Goal: Task Accomplishment & Management: Use online tool/utility

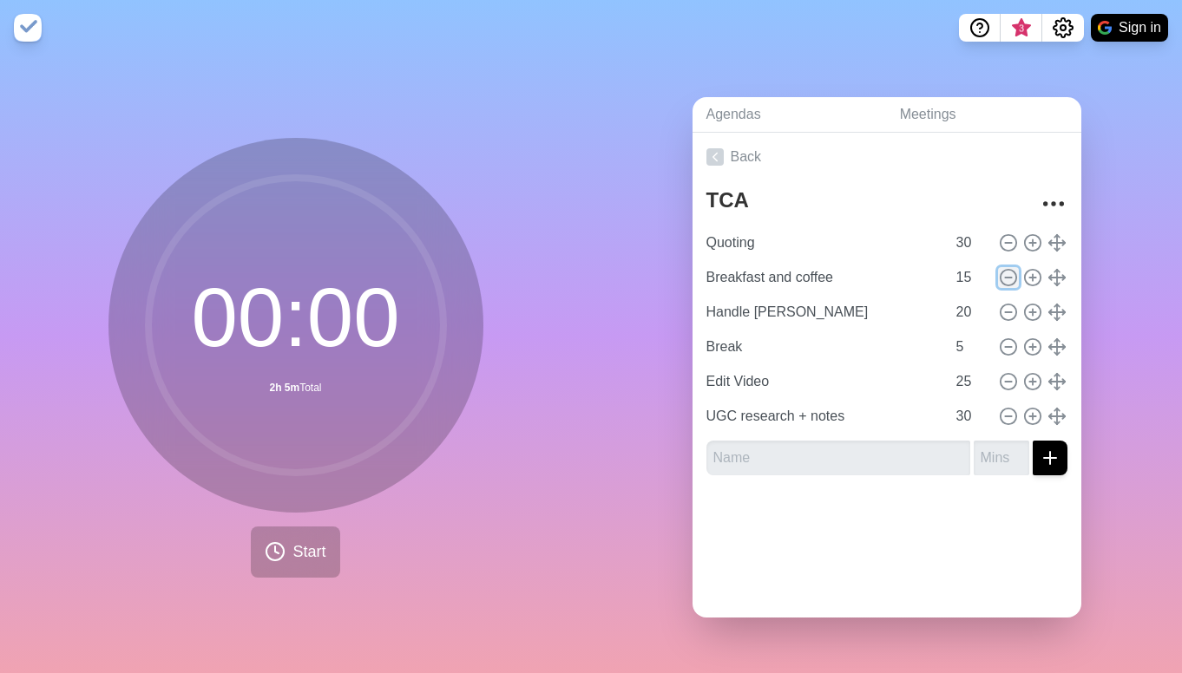
click at [1008, 278] on icon at bounding box center [1008, 277] width 19 height 19
type input "Handle [PERSON_NAME]"
type input "20"
type input "Break"
type input "5"
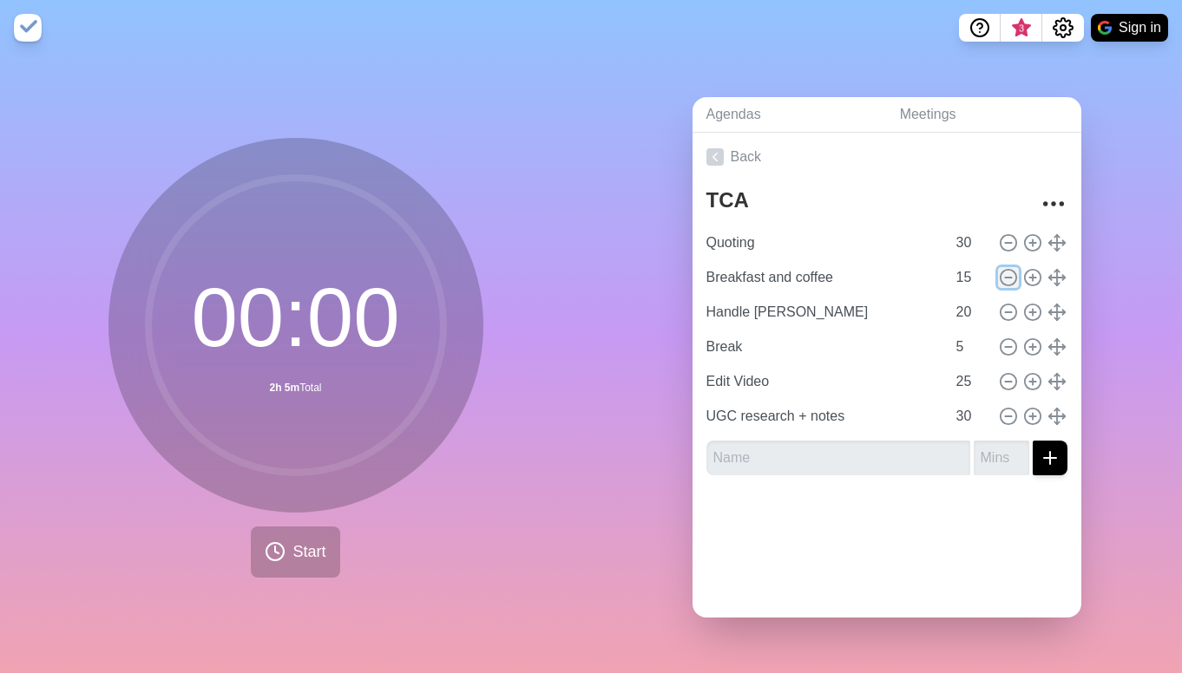
type input "Edit Video"
type input "25"
type input "UGC research + notes"
type input "30"
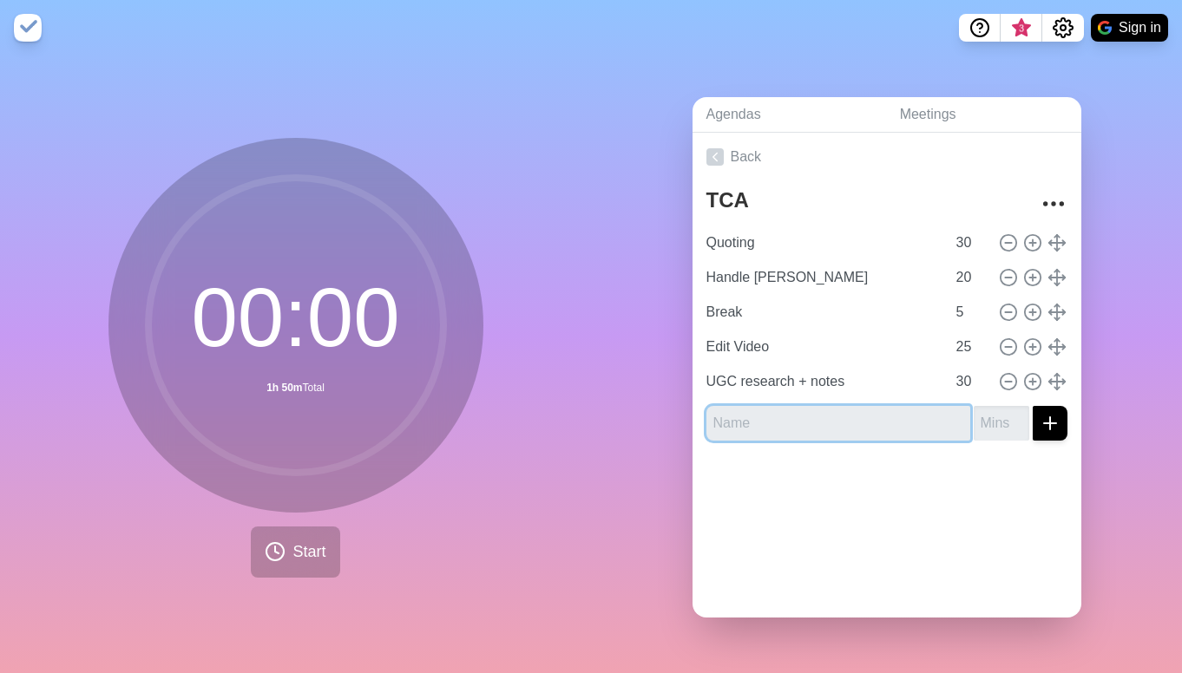
click at [780, 427] on input "text" at bounding box center [838, 423] width 264 height 35
type input "[PERSON_NAME]"
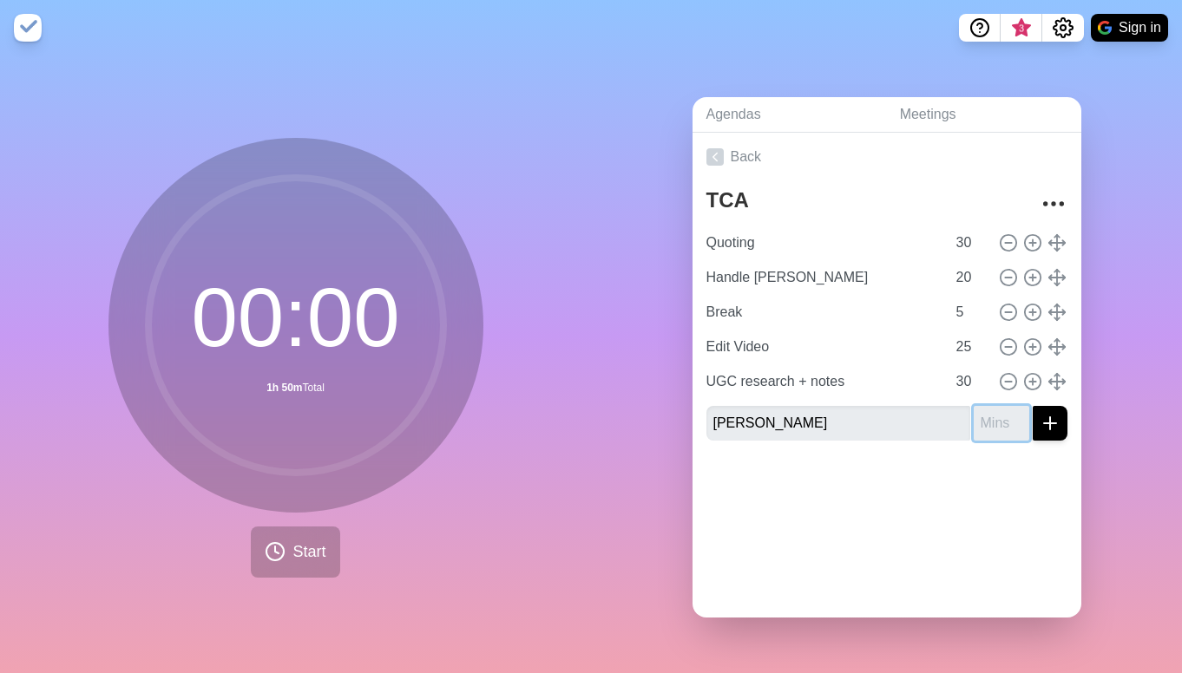
click at [1004, 425] on input "number" at bounding box center [1002, 423] width 56 height 35
type input "20"
click at [1047, 427] on icon "submit" at bounding box center [1050, 423] width 21 height 21
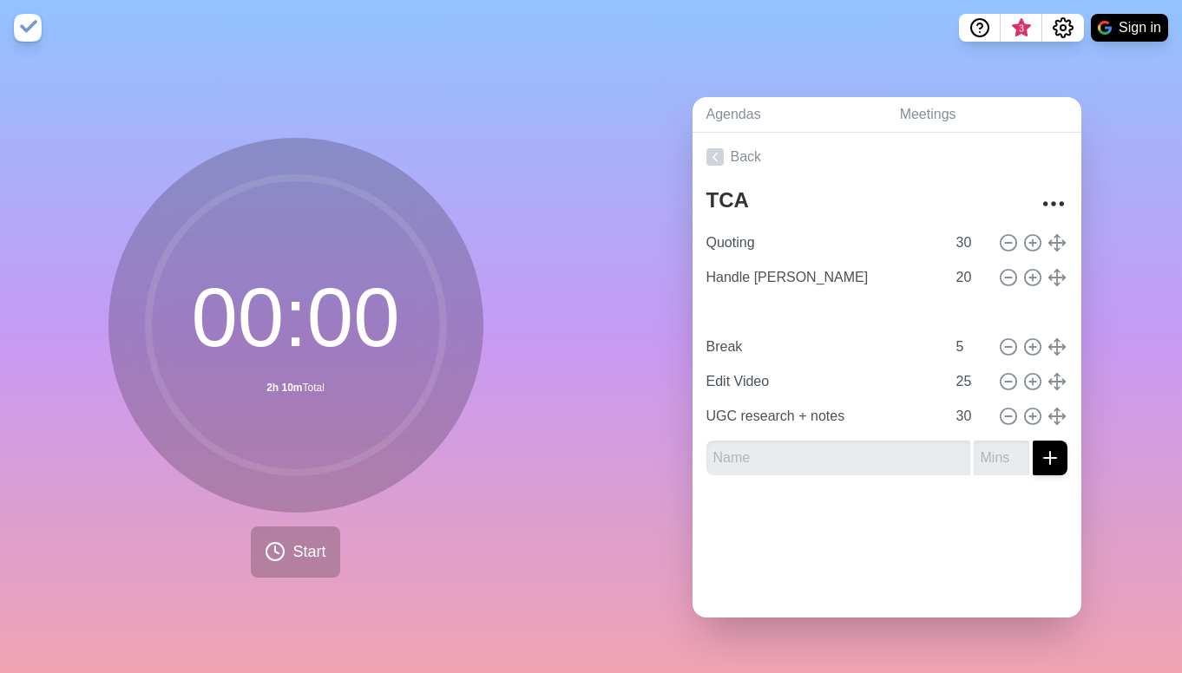
type input "[PERSON_NAME]"
type input "20"
type input "Break"
type input "5"
type input "Edit Video"
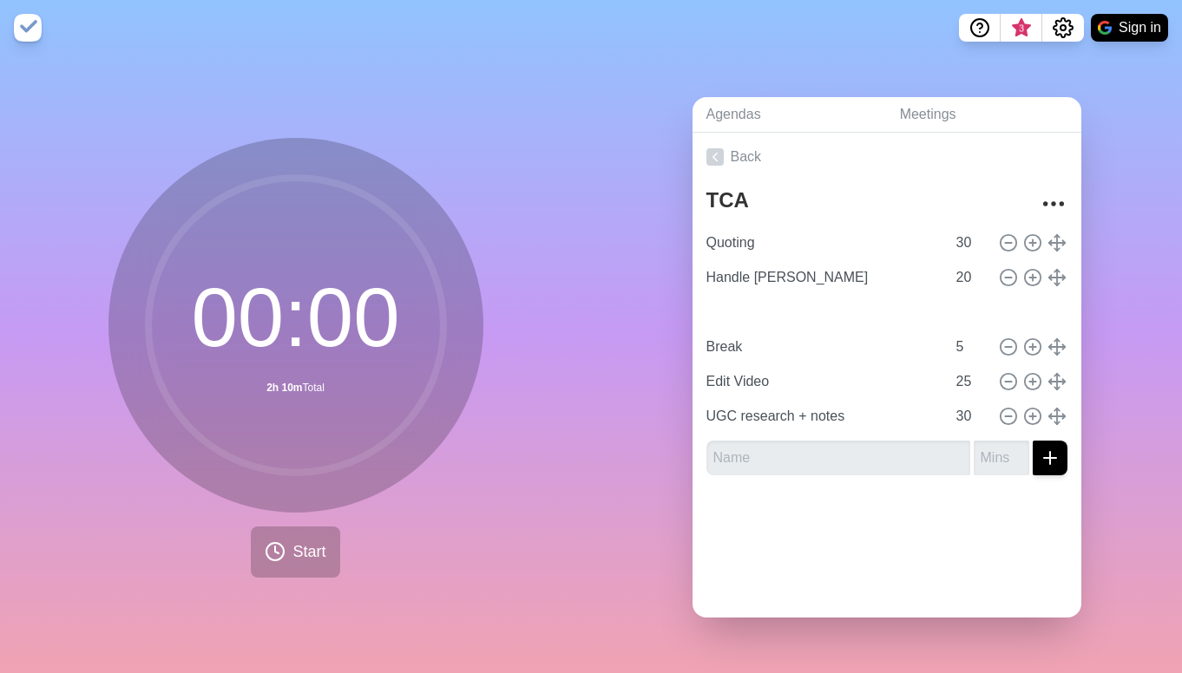
type input "25"
type input "UGC research + notes"
type input "30"
click at [644, 352] on div "Agendas Meetings Back TCA Quoting 30 Handle [PERSON_NAME] 20 [PERSON_NAME] 20 B…" at bounding box center [886, 365] width 591 height 618
click at [483, 460] on div "00 : 00 2h 10m Total Start" at bounding box center [295, 365] width 591 height 618
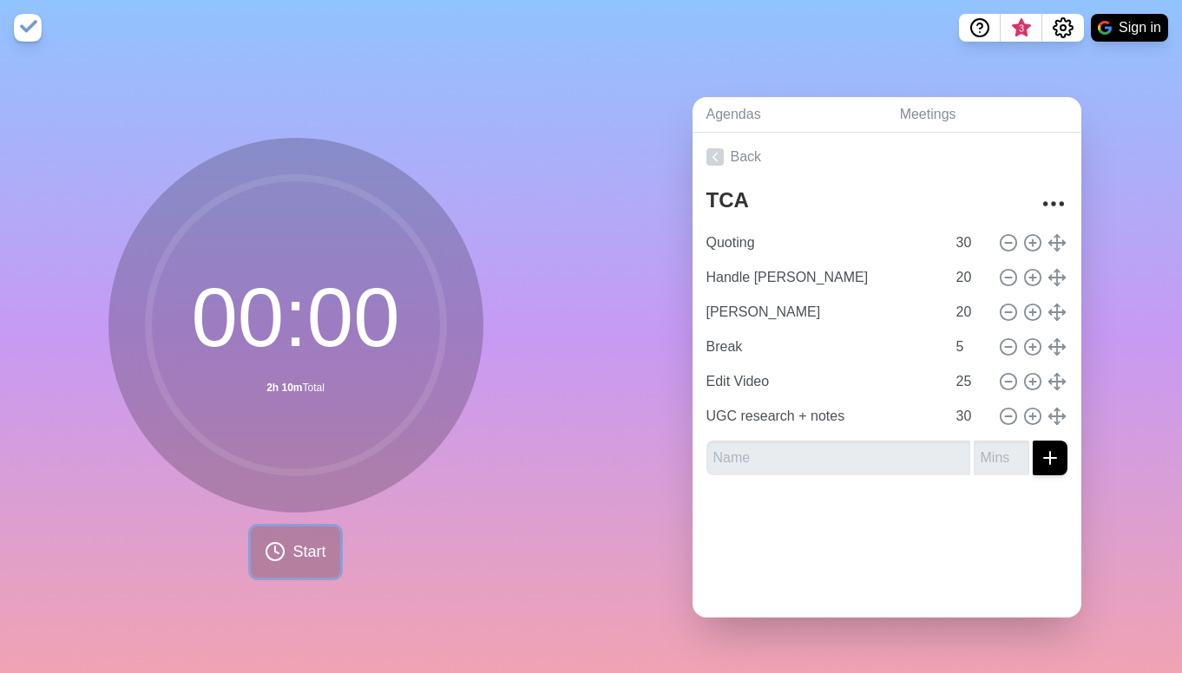
click at [281, 559] on icon at bounding box center [275, 552] width 21 height 21
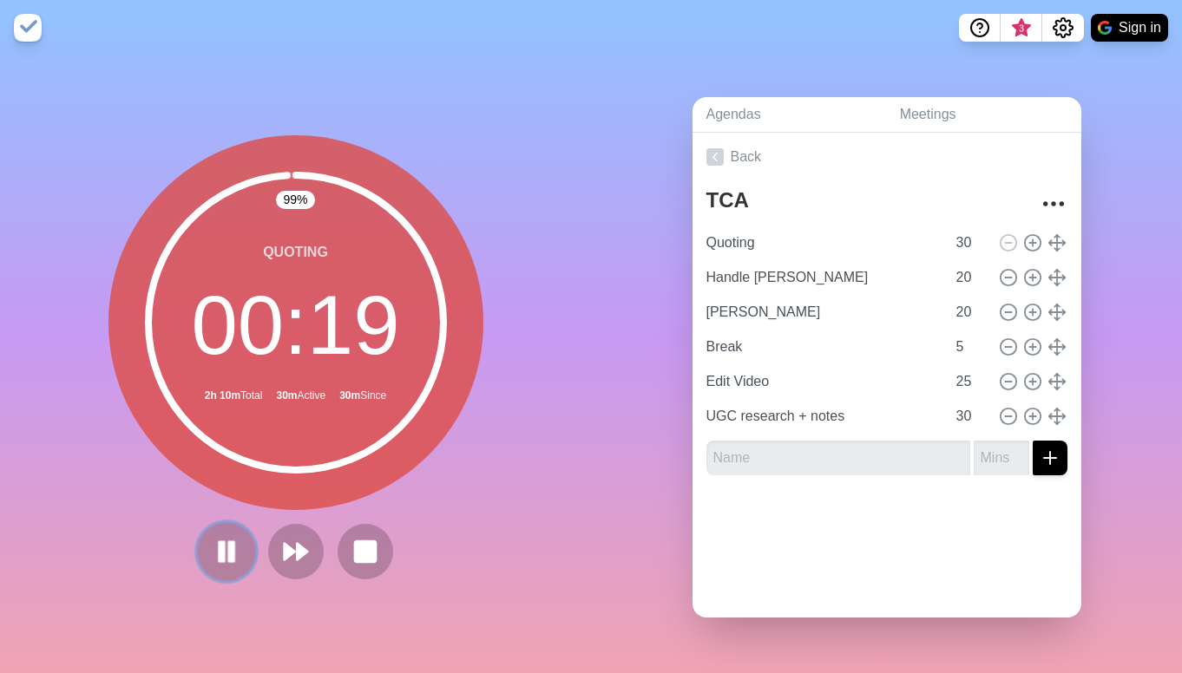
click at [245, 551] on button at bounding box center [226, 551] width 58 height 58
